Goal: Information Seeking & Learning: Learn about a topic

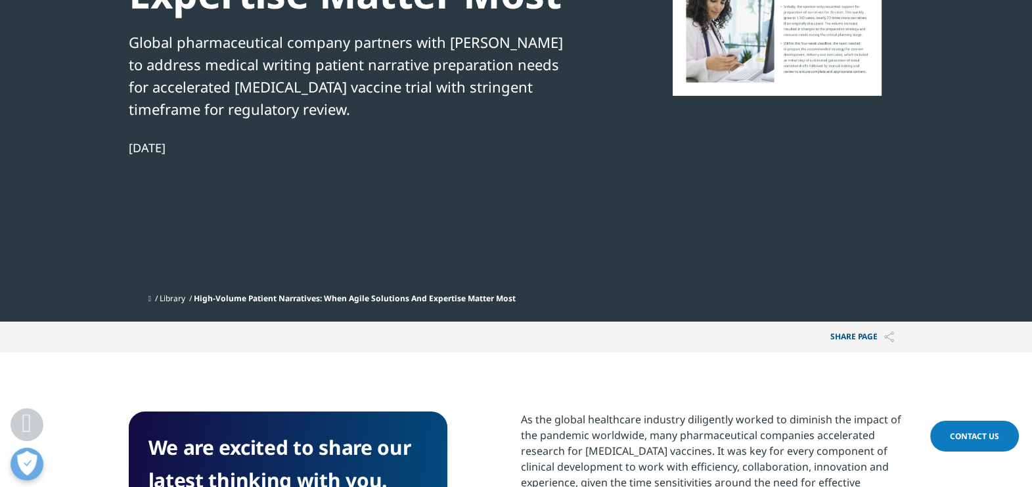
scroll to position [656, 0]
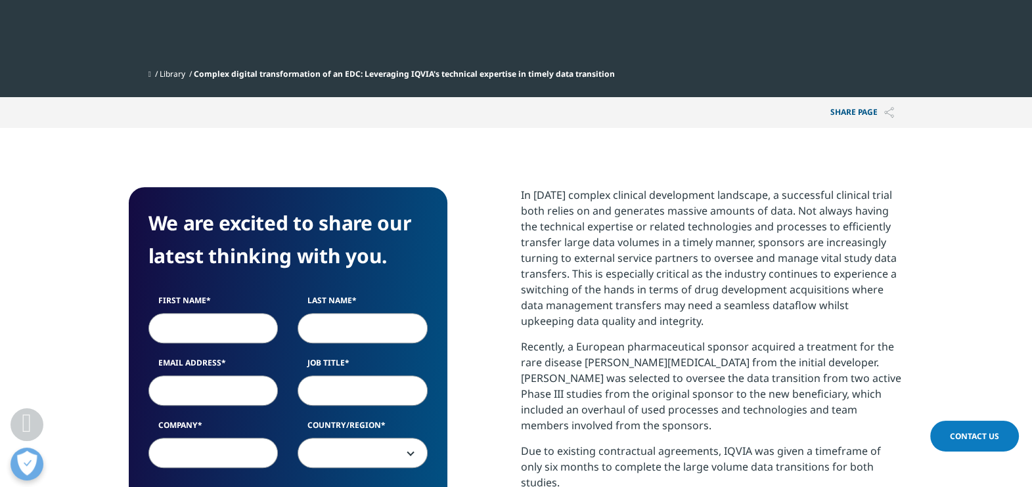
scroll to position [739, 0]
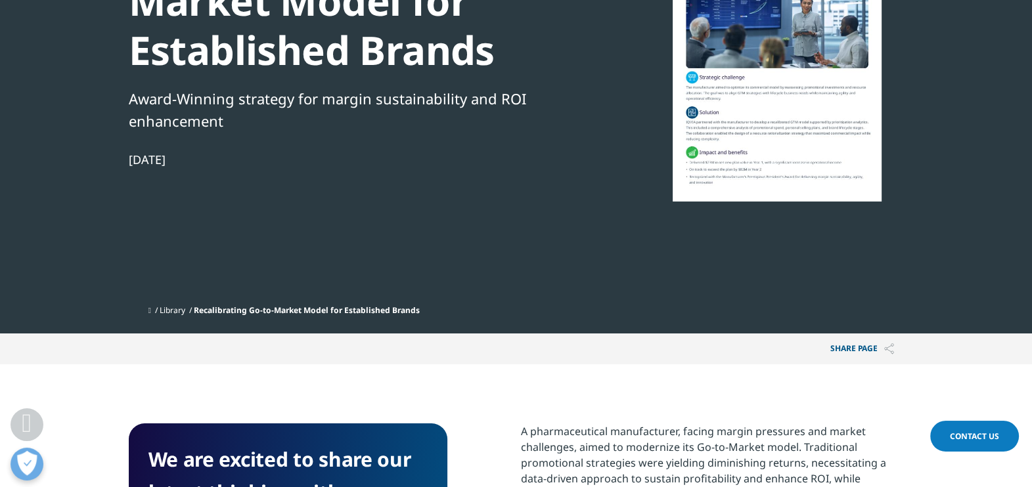
scroll to position [410, 0]
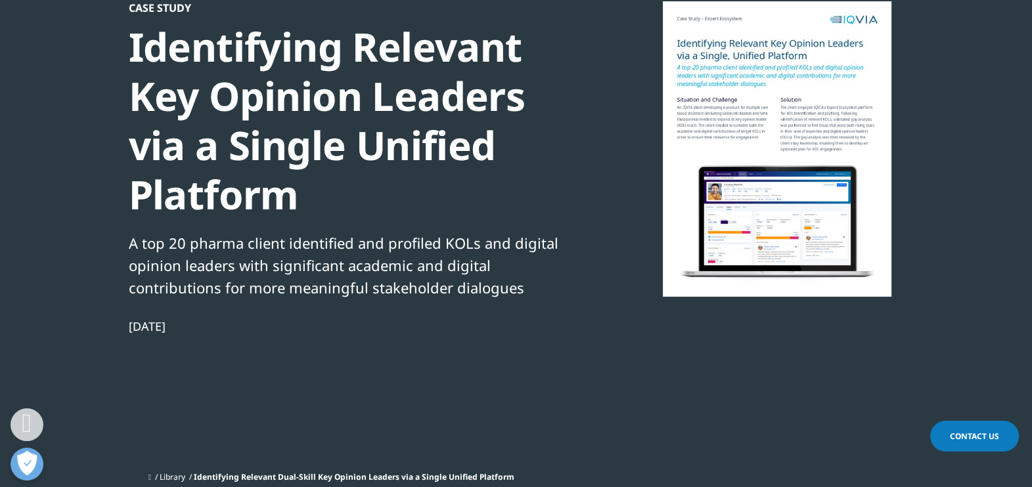
scroll to position [410, 0]
